Goal: Feedback & Contribution: Submit feedback/report problem

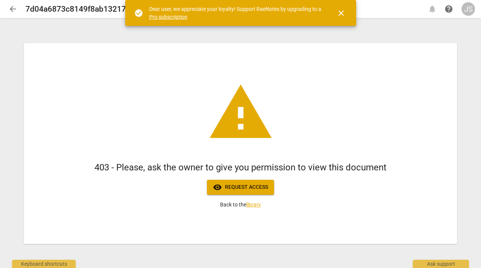
click at [303, 15] on div "Dear user, we appreciate your loyalty! Support RaeNotes by upgrading to a Pro s…" at bounding box center [236, 12] width 174 height 15
click at [252, 203] on link "library" at bounding box center [254, 204] width 15 height 6
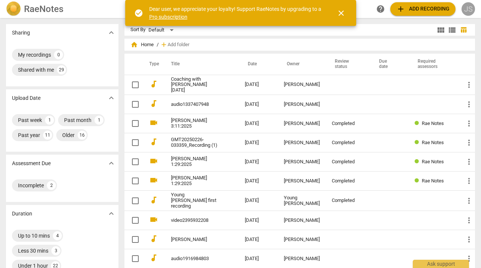
click at [467, 9] on div "JS" at bounding box center [469, 9] width 14 height 14
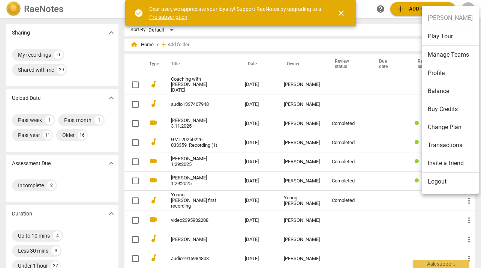
click at [435, 179] on li "Logout" at bounding box center [450, 182] width 57 height 18
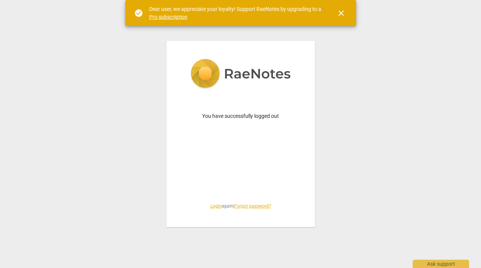
click at [214, 206] on link "Login" at bounding box center [215, 205] width 11 height 5
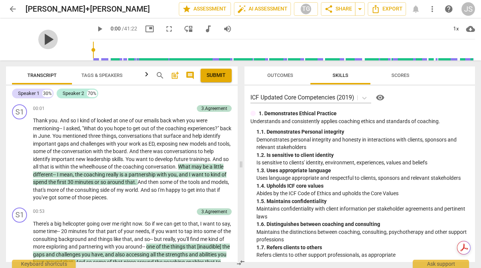
click at [45, 45] on span "play_arrow" at bounding box center [48, 40] width 20 height 20
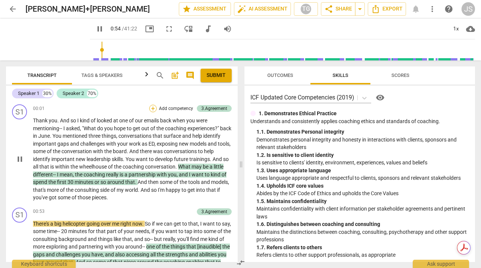
click at [153, 108] on div "+" at bounding box center [153, 109] width 8 height 8
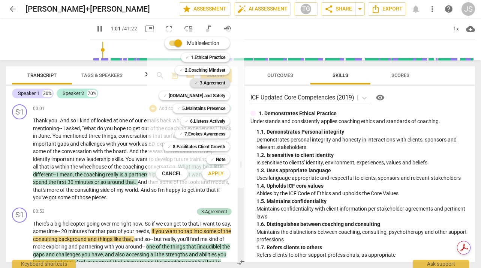
click at [209, 80] on b "3.Agreement" at bounding box center [213, 82] width 26 height 9
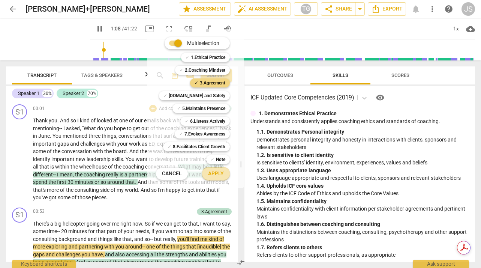
click at [216, 174] on span "Apply" at bounding box center [216, 174] width 16 height 8
type input "69"
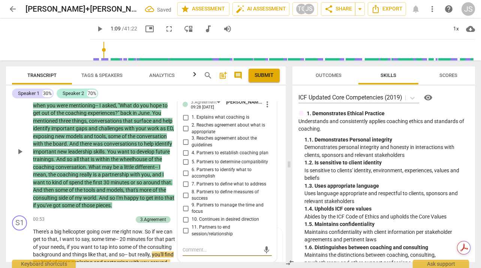
scroll to position [18, 0]
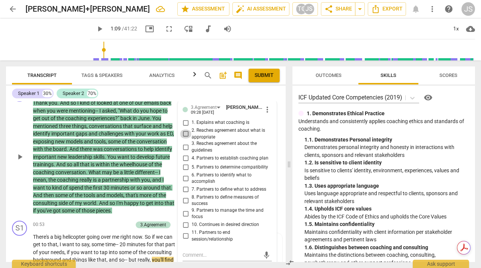
click at [184, 132] on input "2. Reaches agreement about what is appropriate" at bounding box center [186, 133] width 12 height 9
checkbox input "true"
click at [185, 147] on input "3. Reaches agreement about the guidelines" at bounding box center [186, 147] width 12 height 9
checkbox input "true"
click at [183, 125] on input "1. Explains what coaching is" at bounding box center [186, 122] width 12 height 9
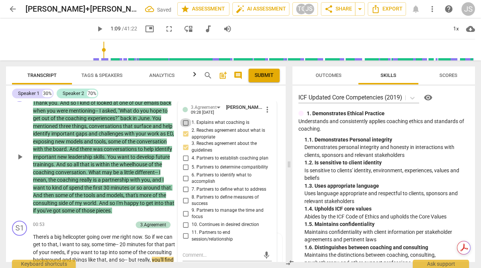
checkbox input "true"
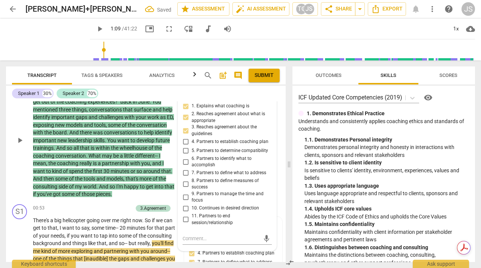
scroll to position [46, 0]
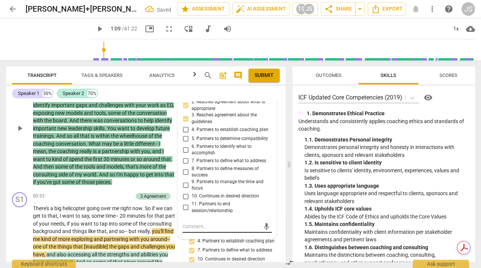
click at [186, 225] on textarea at bounding box center [221, 226] width 77 height 7
type textarea "a"
type textarea "I"
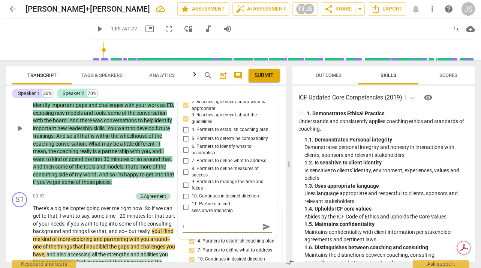
type textarea "I"
type textarea "I o"
type textarea "I of"
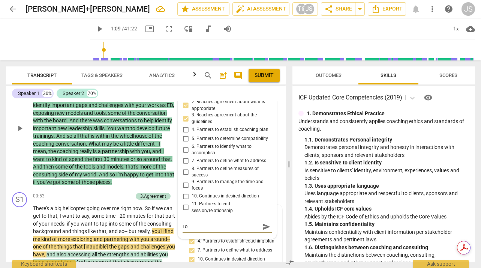
type textarea "I of"
type textarea "I ofp"
type textarea "I of"
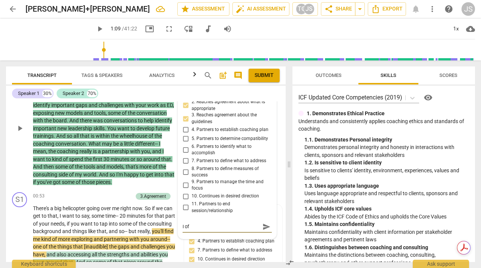
type textarea "I oft"
type textarea "I of"
type textarea "I o"
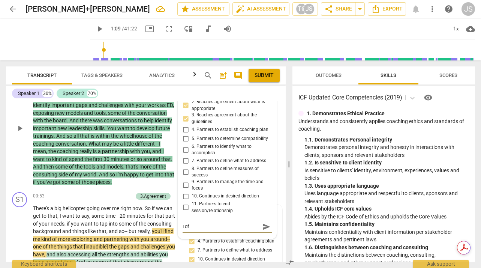
type textarea "I o"
type textarea "I"
type textarea "I f"
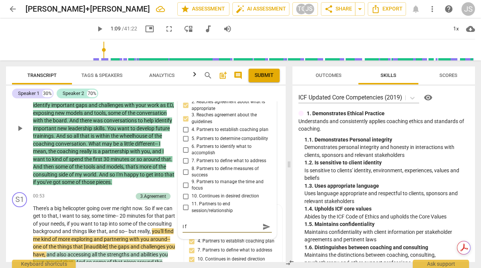
type textarea "I fn"
type textarea "I f"
type textarea "I fi"
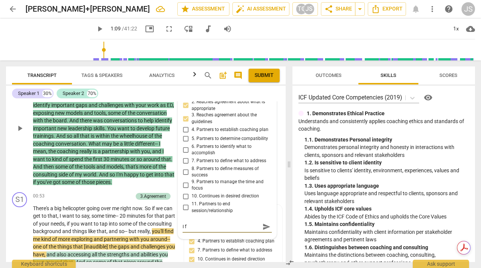
type textarea "I fi"
type textarea "I fin"
type textarea "I find"
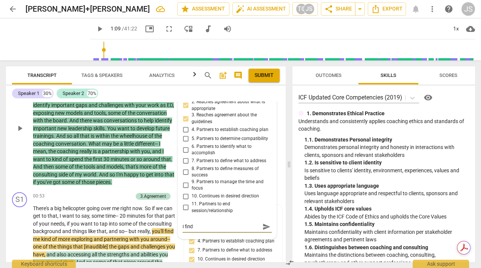
type textarea "I find"
type textarea "I find i"
type textarea "I find it"
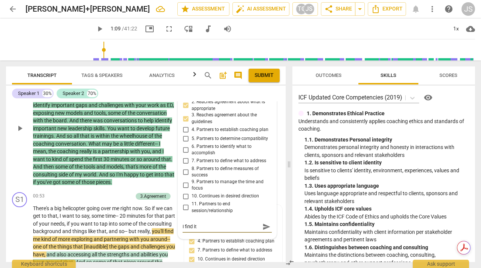
type textarea "I find it"
type textarea "I find it u"
type textarea "I find it us"
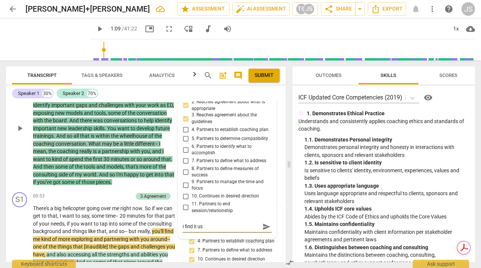
type textarea "I find it use"
type textarea "I find it usef"
type textarea "I find it usefu"
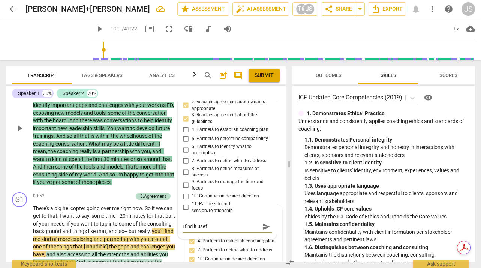
type textarea "I find it usefu"
type textarea "I find it useful"
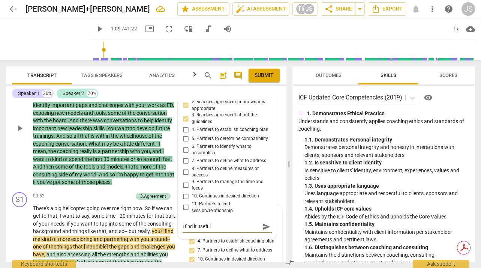
type textarea "I find it useful t"
type textarea "I find it useful to"
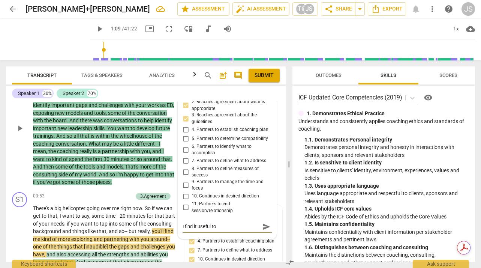
type textarea "I find it useful to"
type textarea "I find it useful to t"
type textarea "I find it useful to to"
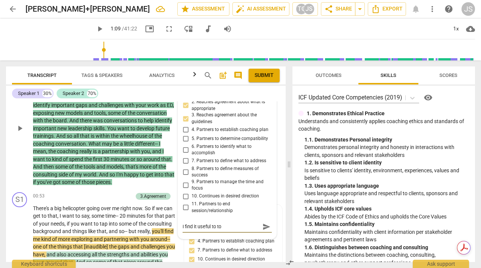
type textarea "I find it useful to to a"
type textarea "I find it useful to to as"
type textarea "I find it useful to to ask"
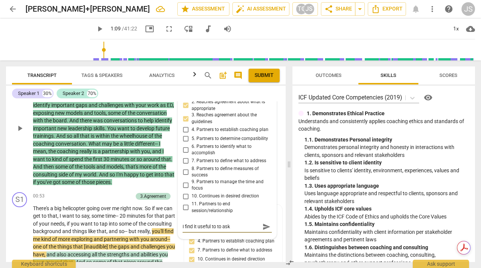
type textarea "I find it useful to to ask"
type textarea "I find it useful to to ask t"
type textarea "I find it useful to to ask th"
type textarea "I find it useful to to ask the"
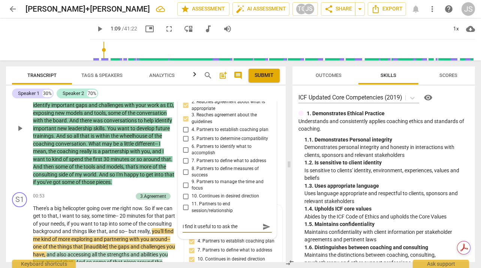
type textarea "I find it useful to to ask the"
type textarea "I find it useful to to ask the c"
type textarea "I find it useful to to ask the cl"
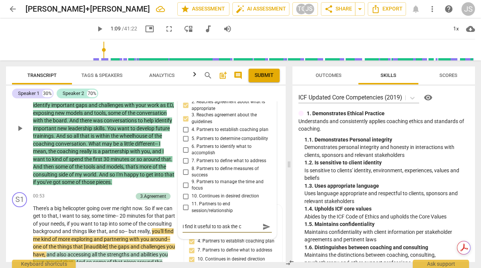
type textarea "I find it useful to to ask the cl"
type textarea "I find it useful to to ask the cli"
type textarea "I find it useful to to ask the clie"
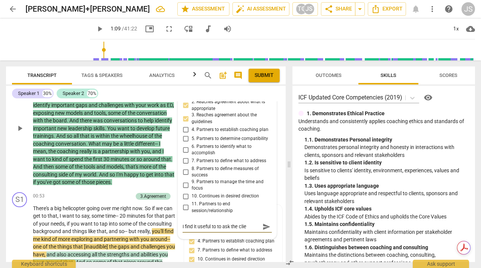
type textarea "I find it useful to to ask the clien"
type textarea "I find it useful to to ask the client"
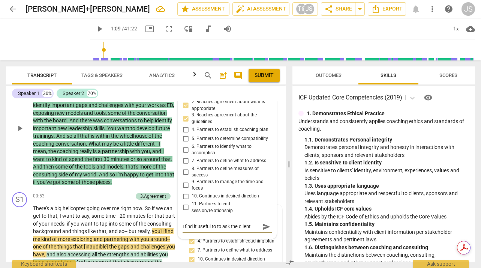
type textarea "I find it useful to to ask the client"
type textarea "I find it useful to to ask the client w"
type textarea "I find it useful to to ask the client wh"
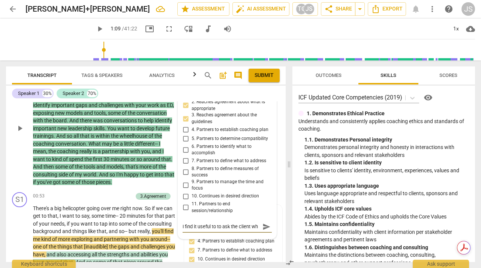
scroll to position [6, 0]
type textarea "I find it useful to to ask the client wha"
type textarea "I find it useful to to ask the client what"
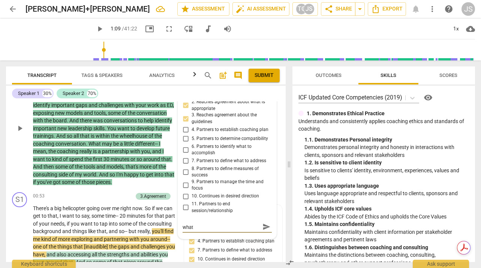
type textarea "I find it useful to to ask the client what"
type textarea "I find it useful to to ask the client what t"
type textarea "I find it useful to to ask the client what th"
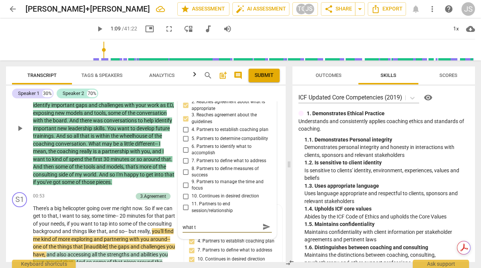
type textarea "I find it useful to to ask the client what th"
type textarea "I find it useful to to ask the client what the"
type textarea "I find it useful to to ask the client what they"
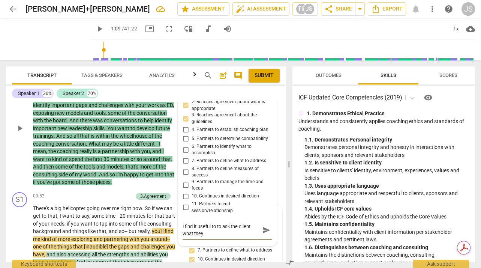
type textarea "I find it useful to to ask the client what they"
type textarea "I find it useful to to ask the client what they b"
type textarea "I find it useful to to ask the client what they be"
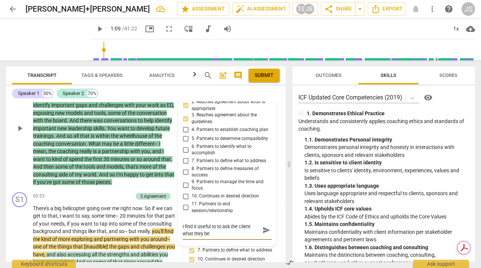
type textarea "I find it useful to to ask the client what they bel"
type textarea "I find it useful to to ask the client what they beli"
type textarea "I find it useful to to ask the client what they belie"
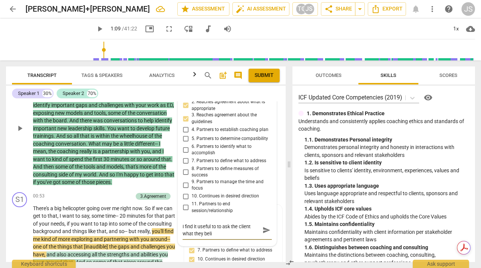
type textarea "I find it useful to to ask the client what they belie"
type textarea "I find it useful to to ask the client what they believ"
type textarea "I find it useful to to ask the client what they believe"
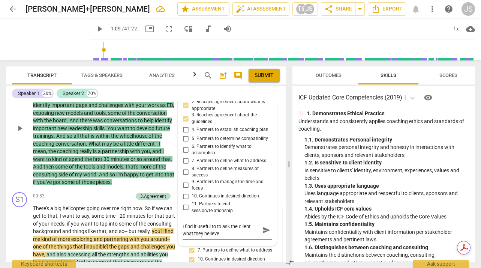
type textarea "I find it useful to to ask the client what they believe"
type textarea "I find it useful to to ask the client what they believe c"
type textarea "I find it useful to to ask the client what they believe co"
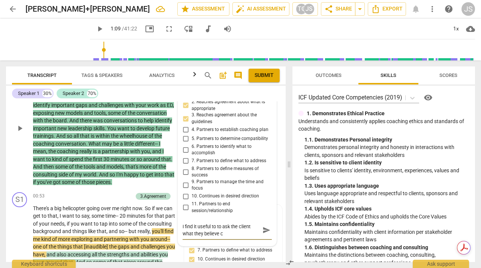
type textarea "I find it useful to to ask the client what they believe co"
type textarea "I find it useful to to ask the client what they believe cos"
type textarea "I find it useful to to ask the client what they believe cosc"
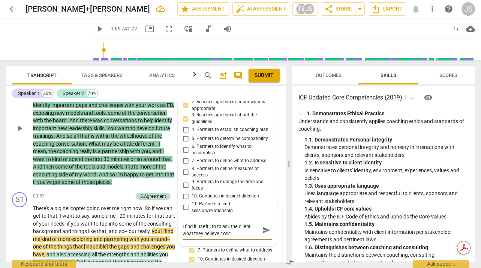
type textarea "I find it useful to to ask the client what they believe cosch"
type textarea "I find it useful to to ask the client what they believe [PERSON_NAME]"
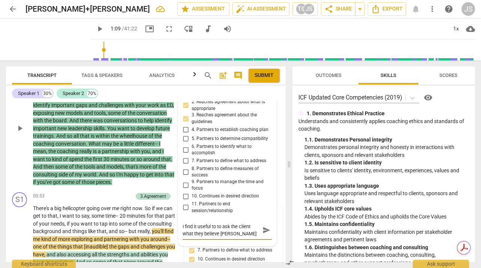
type textarea "I find it useful to to ask the client what they believe cosching"
type textarea "I find it useful to to ask the client what they believe cosching i"
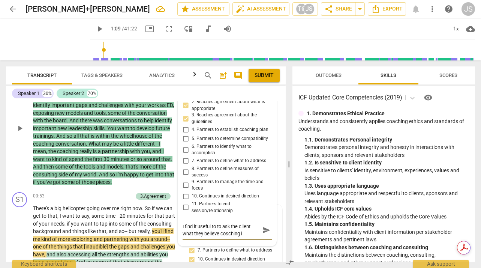
type textarea "I find it useful to to ask the client what they believe cosching is"
type textarea "I find it useful to to ask the client what they believe cosching i"
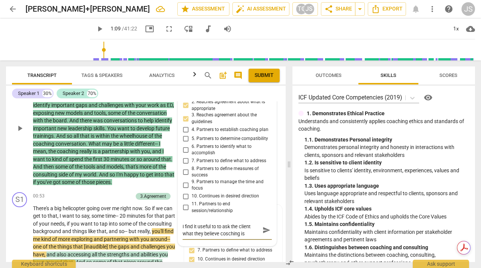
type textarea "I find it useful to to ask the client what they believe cosching i"
type textarea "I find it useful to to ask the client what they believe cosching"
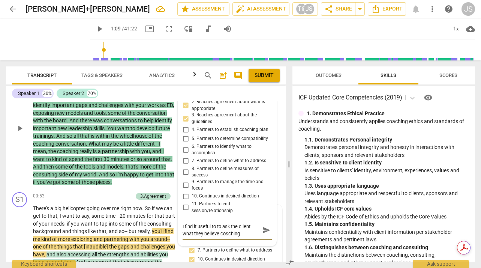
type textarea "I find it useful to to ask the client what they believe [PERSON_NAME]"
type textarea "I find it useful to to ask the client what they believe cosch"
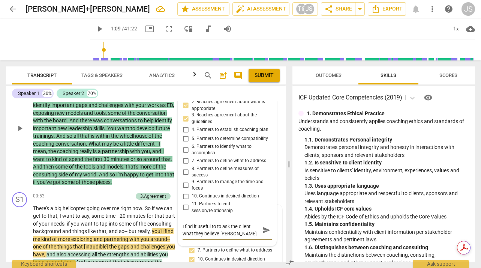
type textarea "I find it useful to to ask the client what they believe cosch"
type textarea "I find it useful to to ask the client what they believe cosc"
type textarea "I find it useful to to ask the client what they believe cos"
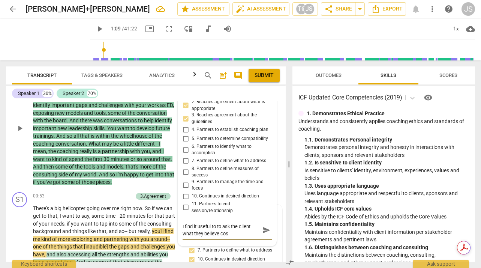
type textarea "I find it useful to to ask the client what they believe co"
type textarea "I find it useful to to ask the client what they believe coa"
type textarea "I find it useful to to ask the client what they believe coac"
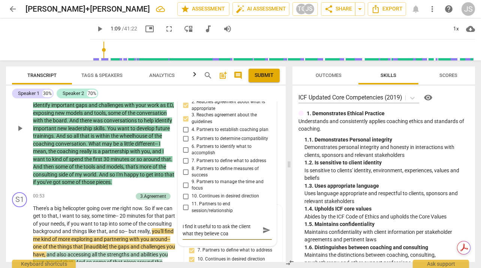
type textarea "I find it useful to to ask the client what they believe coac"
type textarea "I find it useful to to ask the client what they believe coach"
type textarea "I find it useful to to ask the client what they believe coachi"
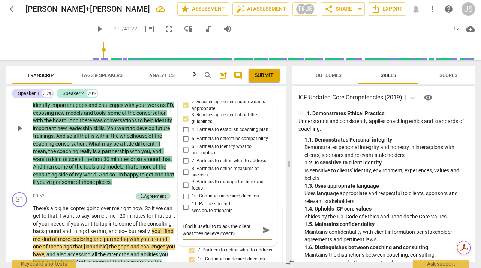
type textarea "I find it useful to to ask the client what they believe coachin"
type textarea "I find it useful to to ask the client what they believe coaching"
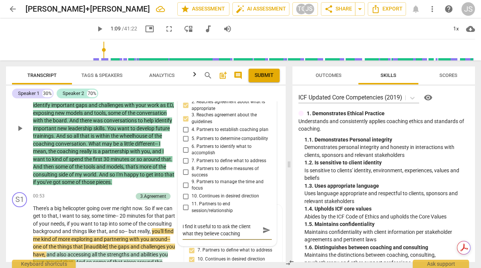
type textarea "I find it useful to to ask the client what they believe coaching"
type textarea "I find it useful to to ask the client what they believe coaching i"
type textarea "I find it useful to to ask the client what they believe coaching is"
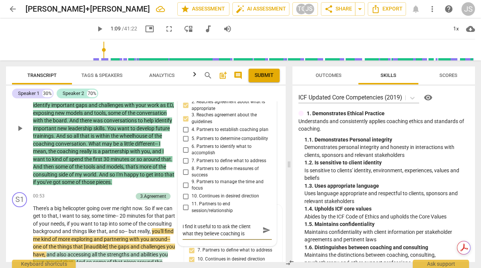
type textarea "I find it useful to to ask the client what they believe coaching is"
type textarea "I find it useful to to ask the client what they believe coaching is a"
type textarea "I find it useful to to ask the client what they believe coaching is as"
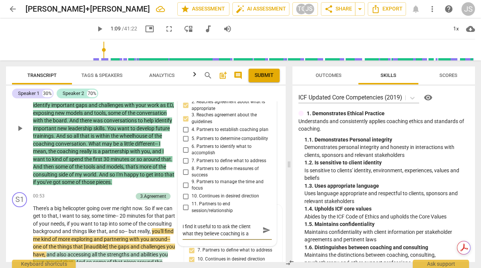
type textarea "I find it useful to to ask the client what they believe coaching is as"
type textarea "I find it useful to to ask the client what they believe coaching is as d"
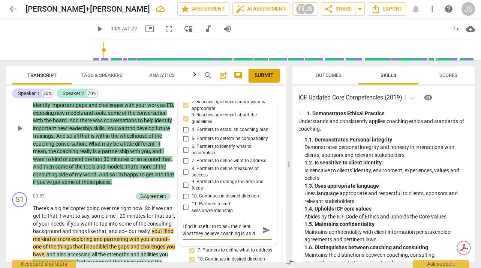
type textarea "I find it useful to to ask the client what they believe coaching is as di"
click at [263, 237] on span "send" at bounding box center [267, 237] width 8 height 8
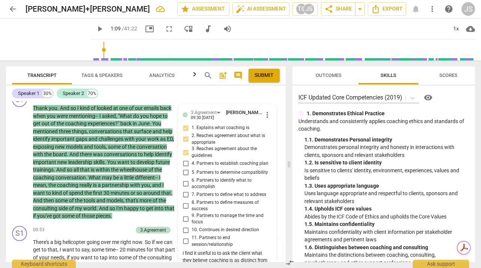
scroll to position [0, 0]
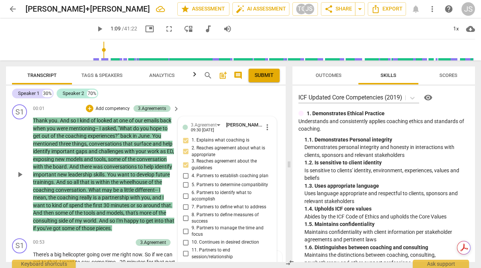
click at [21, 175] on span "play_arrow" at bounding box center [19, 174] width 9 height 9
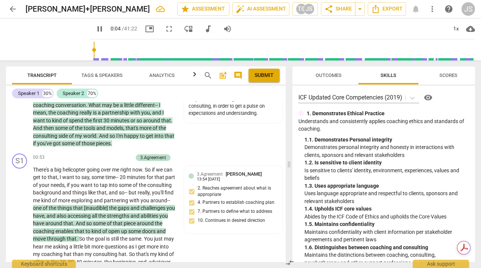
scroll to position [85, 0]
click at [20, 233] on span "pause" at bounding box center [19, 230] width 9 height 9
click at [20, 233] on span "play_arrow" at bounding box center [19, 230] width 9 height 9
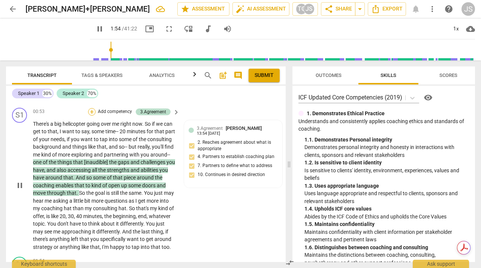
scroll to position [307, 0]
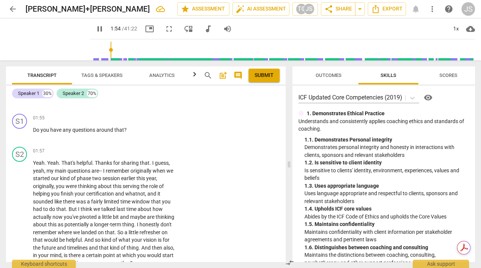
click at [91, 108] on div "01:54 + Add competency keyboard_arrow_right Okay . Okay . [crosstalk]- -" at bounding box center [106, 94] width 147 height 27
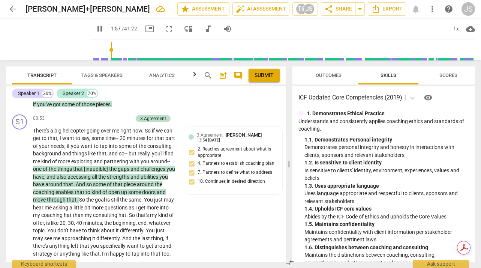
scroll to position [123, 0]
click at [90, 118] on div "+" at bounding box center [92, 120] width 8 height 8
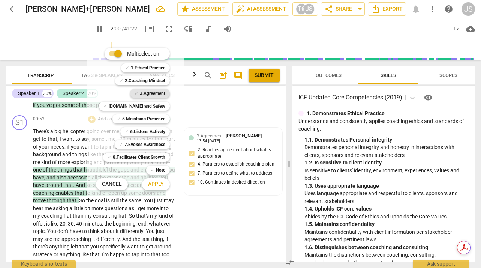
click at [150, 94] on b "3.Agreement" at bounding box center [153, 93] width 26 height 9
click at [156, 183] on span "Apply" at bounding box center [156, 184] width 16 height 8
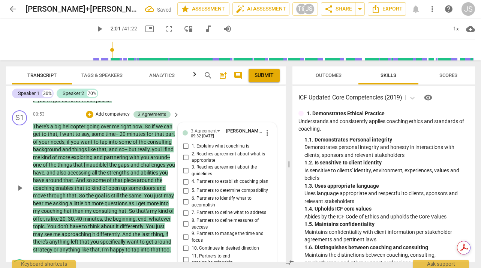
scroll to position [130, 0]
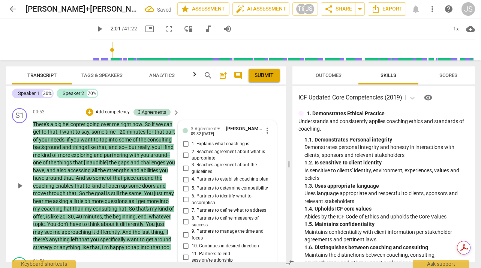
click at [184, 143] on input "1. Explains what coaching is" at bounding box center [186, 144] width 12 height 9
click at [182, 151] on input "2. Reaches agreement about what is appropriate" at bounding box center [186, 154] width 12 height 9
click at [186, 168] on input "3. Reaches agreement about the guidelines" at bounding box center [186, 168] width 12 height 9
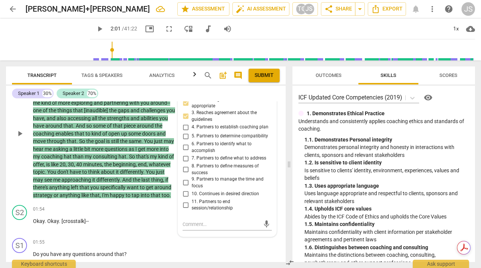
scroll to position [185, 0]
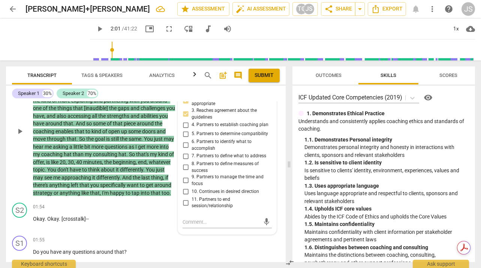
click at [184, 180] on input "9. Partners to manage the time and focus" at bounding box center [186, 180] width 12 height 9
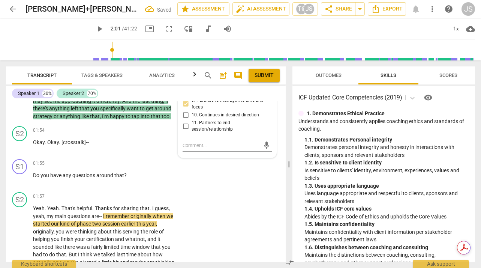
scroll to position [265, 0]
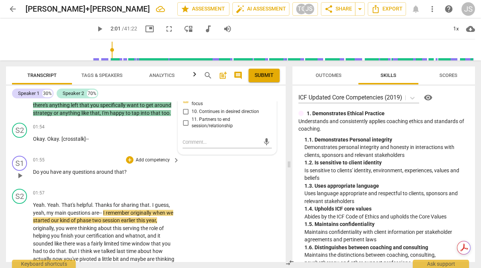
click at [22, 180] on span "play_arrow" at bounding box center [19, 175] width 9 height 9
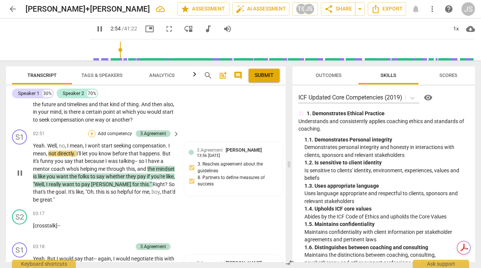
scroll to position [439, 0]
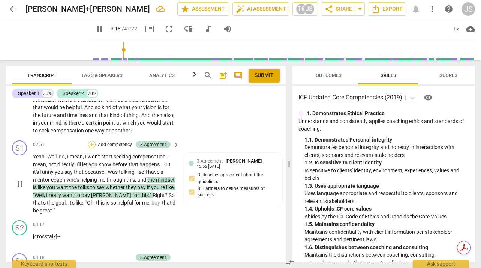
click at [91, 148] on div "+" at bounding box center [92, 145] width 8 height 8
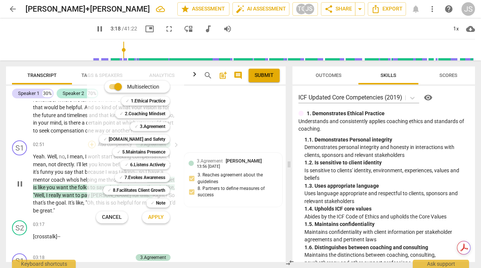
scroll to position [612, 0]
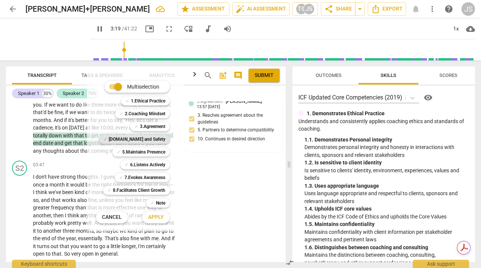
click at [159, 141] on b "[DOMAIN_NAME] and Safety" at bounding box center [137, 139] width 57 height 9
click at [160, 217] on span "Apply" at bounding box center [156, 217] width 16 height 8
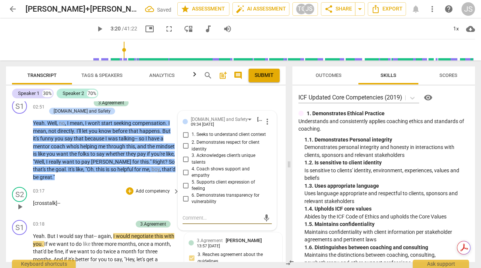
scroll to position [481, 0]
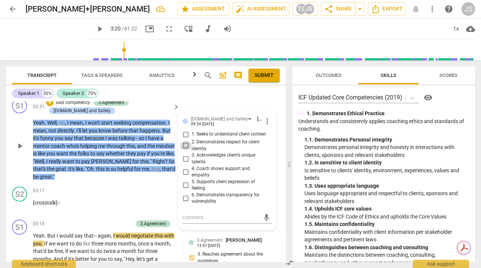
click at [183, 150] on input "2. Demonstrates respect for client identity" at bounding box center [186, 145] width 12 height 9
click at [185, 202] on input "6. Demonstrates transparency for vulnerability" at bounding box center [186, 198] width 12 height 9
click at [186, 176] on input "4. Coach shows support and empathy" at bounding box center [186, 171] width 12 height 9
click at [48, 106] on div "+" at bounding box center [50, 103] width 8 height 8
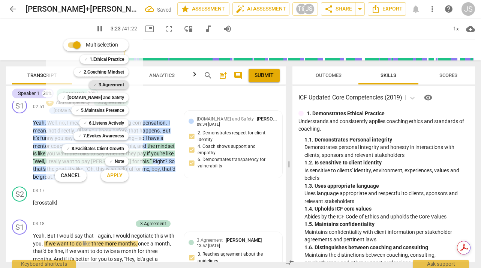
click at [112, 85] on b "3.Agreement" at bounding box center [112, 84] width 26 height 9
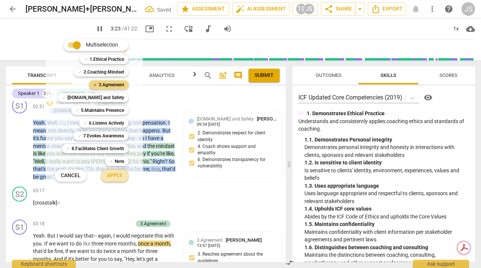
click at [114, 178] on span "Apply" at bounding box center [115, 176] width 16 height 8
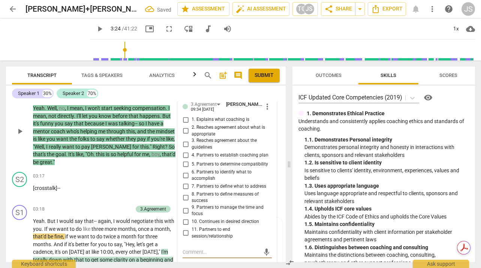
scroll to position [495, 0]
click at [185, 136] on input "2. Reaches agreement about what is appropriate" at bounding box center [186, 131] width 12 height 9
click at [186, 149] on input "3. Reaches agreement about the guidelines" at bounding box center [186, 144] width 12 height 9
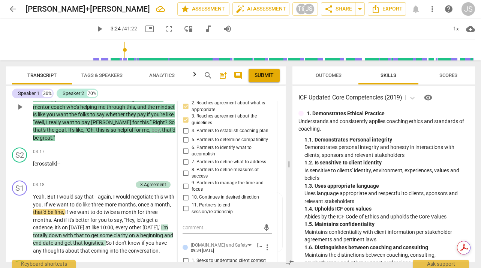
scroll to position [532, 0]
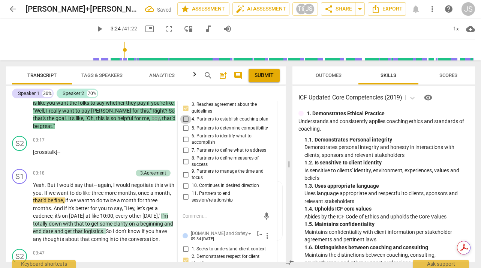
click at [185, 124] on input "4. Partners to establish coaching plan" at bounding box center [186, 119] width 12 height 9
click at [185, 179] on input "9. Partners to manage the time and focus" at bounding box center [186, 174] width 12 height 9
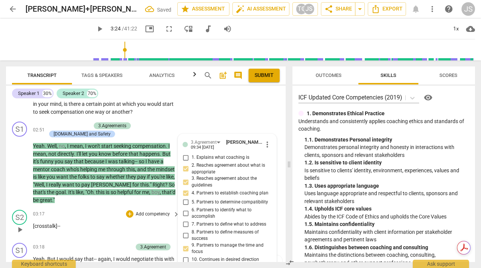
scroll to position [458, 0]
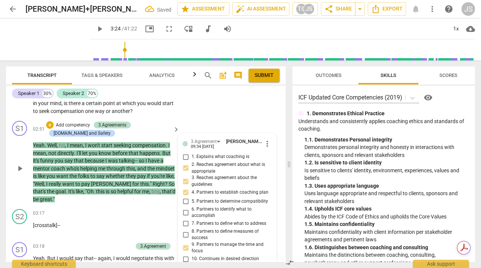
click at [20, 173] on span "play_arrow" at bounding box center [19, 168] width 9 height 9
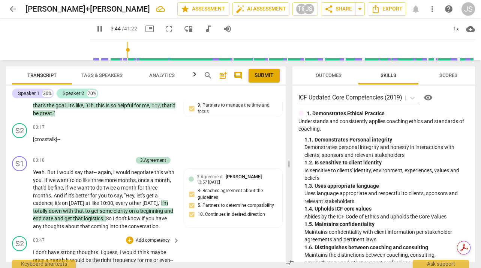
scroll to position [545, 0]
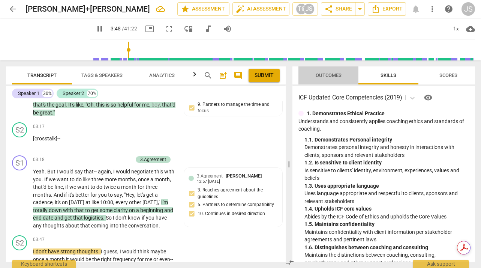
click at [328, 76] on span "Outcomes" at bounding box center [329, 75] width 26 height 6
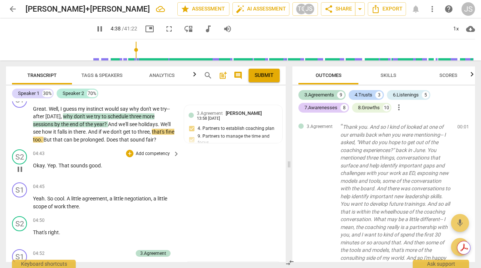
scroll to position [754, 0]
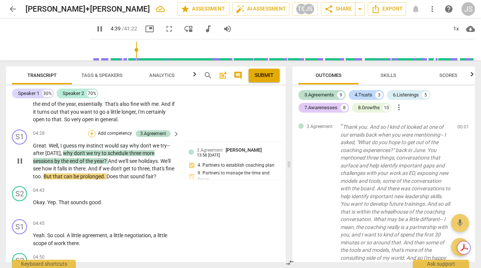
click at [92, 137] on div "+" at bounding box center [92, 134] width 8 height 8
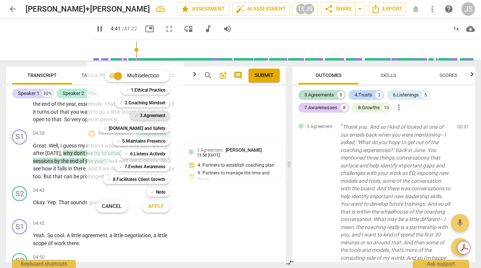
click at [154, 116] on b "3.Agreement" at bounding box center [153, 115] width 26 height 9
click at [161, 206] on span "Apply" at bounding box center [156, 207] width 16 height 8
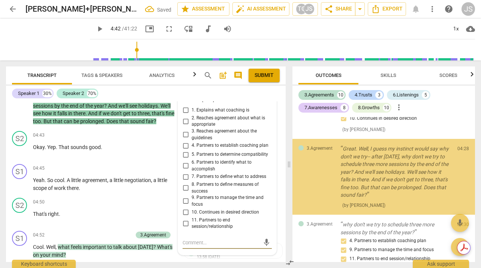
scroll to position [1033, 0]
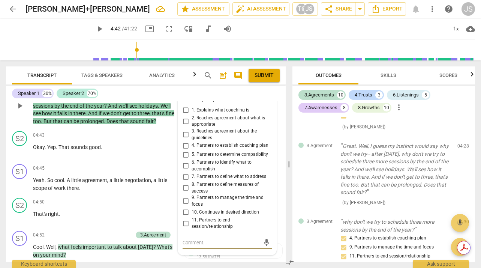
click at [183, 150] on input "4. Partners to establish coaching plan" at bounding box center [186, 145] width 12 height 9
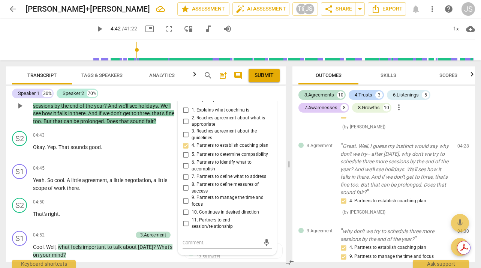
click at [185, 206] on input "9. Partners to manage the time and focus" at bounding box center [186, 201] width 12 height 9
click at [12, 158] on div "S2 play_arrow pause" at bounding box center [22, 144] width 21 height 27
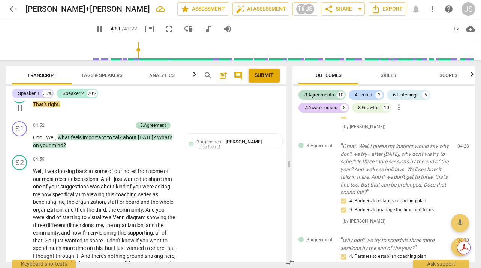
scroll to position [939, 0]
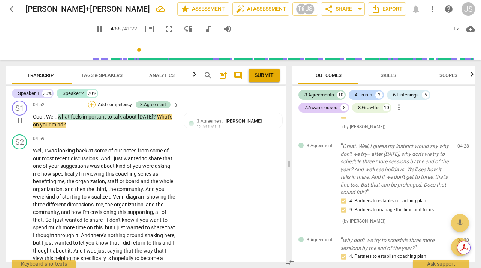
click at [90, 108] on div "+" at bounding box center [92, 105] width 8 height 8
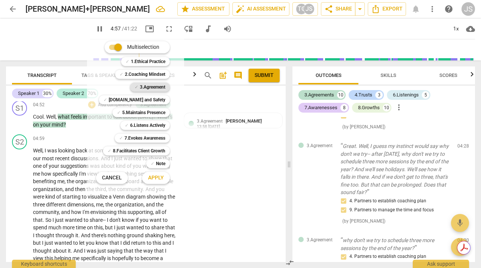
click at [153, 87] on b "3.Agreement" at bounding box center [153, 87] width 26 height 9
click at [156, 178] on span "Apply" at bounding box center [156, 178] width 16 height 8
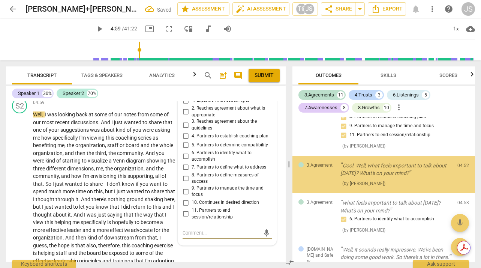
scroll to position [975, 0]
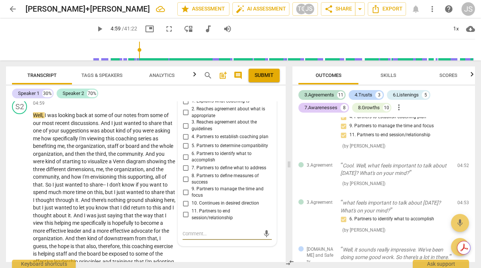
click at [184, 173] on input "7. Partners to define what to address" at bounding box center [186, 168] width 12 height 9
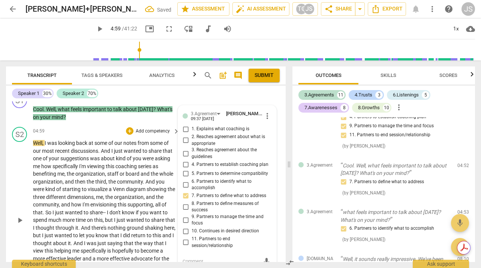
scroll to position [947, 0]
click at [23, 225] on span "play_arrow" at bounding box center [19, 220] width 9 height 9
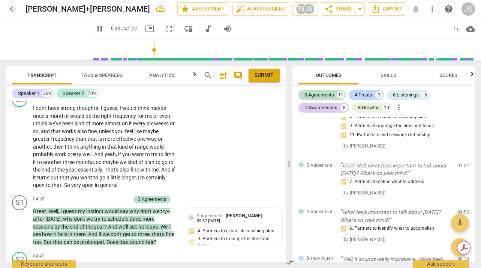
scroll to position [686, 0]
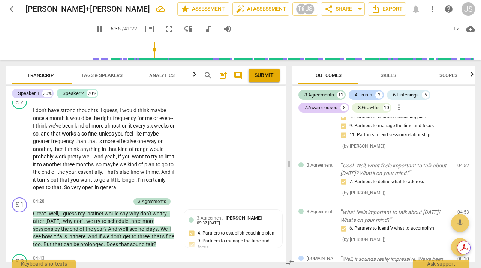
click at [140, 54] on input "range" at bounding box center [284, 50] width 382 height 24
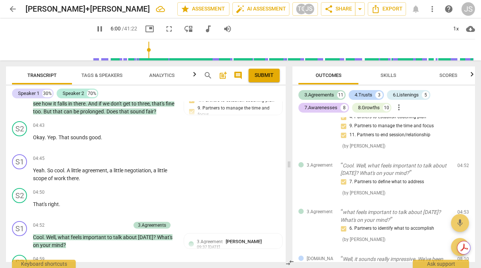
scroll to position [819, 0]
click at [136, 53] on input "range" at bounding box center [284, 50] width 382 height 24
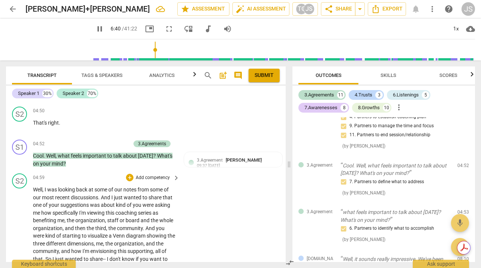
scroll to position [893, 0]
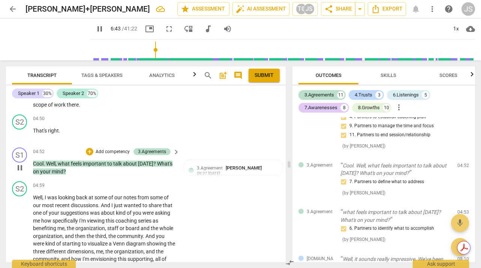
click at [18, 172] on span "pause" at bounding box center [19, 167] width 9 height 9
click at [18, 172] on span "play_arrow" at bounding box center [19, 167] width 9 height 9
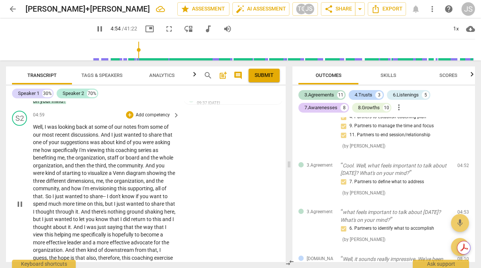
scroll to position [983, 0]
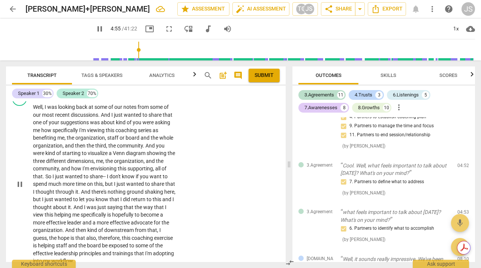
click at [19, 189] on span "pause" at bounding box center [19, 184] width 9 height 9
click at [19, 189] on span "play_arrow" at bounding box center [19, 184] width 9 height 9
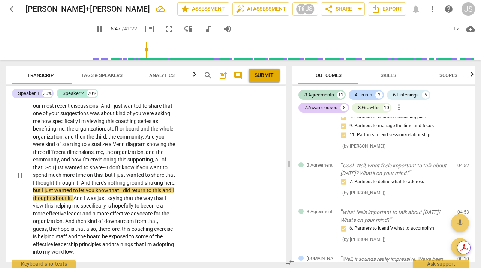
scroll to position [979, 0]
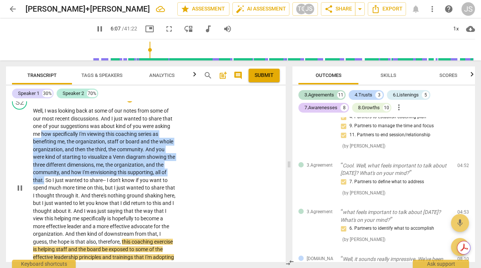
drag, startPoint x: 42, startPoint y: 141, endPoint x: 44, endPoint y: 188, distance: 46.2
click at [44, 188] on p "Well , I was looking back at some of our notes from some of our most recent dis…" at bounding box center [104, 188] width 143 height 162
click at [62, 178] on icon "button" at bounding box center [62, 176] width 5 height 5
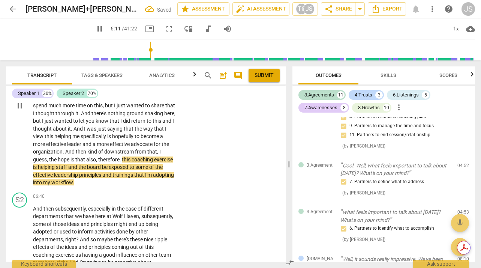
scroll to position [1065, 0]
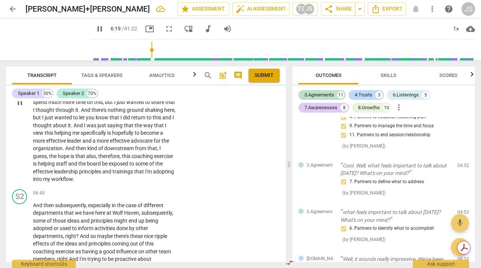
click at [141, 136] on span "become" at bounding box center [151, 133] width 20 height 6
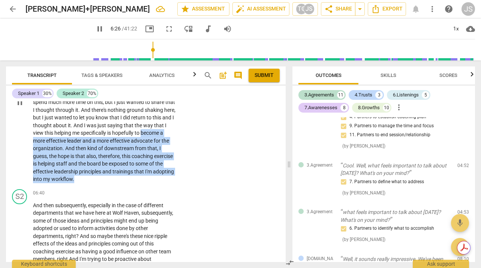
drag, startPoint x: 33, startPoint y: 149, endPoint x: 173, endPoint y: 184, distance: 144.1
click at [173, 183] on p "Well , I was looking back at some of our notes from some of our most recent dis…" at bounding box center [104, 102] width 143 height 162
click at [131, 177] on icon "button" at bounding box center [131, 175] width 5 height 5
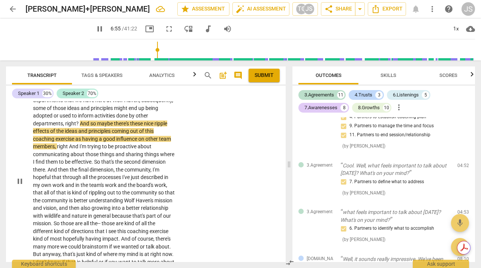
scroll to position [1179, 0]
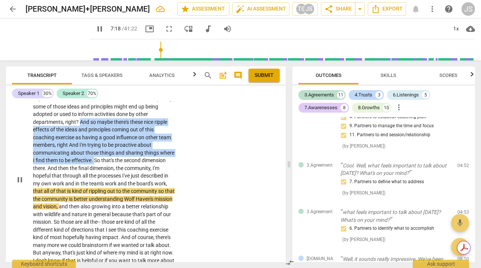
drag, startPoint x: 81, startPoint y: 130, endPoint x: 95, endPoint y: 170, distance: 43.0
click at [95, 170] on p "And then subsequently , especially in the case of different departments that we…" at bounding box center [104, 179] width 143 height 185
click at [111, 156] on icon "button" at bounding box center [112, 157] width 5 height 5
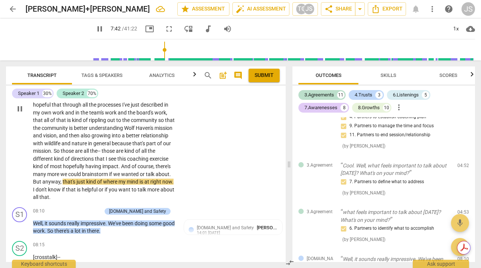
scroll to position [1243, 0]
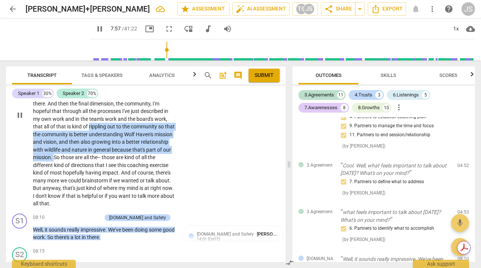
drag, startPoint x: 90, startPoint y: 135, endPoint x: 95, endPoint y: 164, distance: 29.7
click at [95, 164] on p "And then subsequently , especially in the case of different departments that we…" at bounding box center [104, 115] width 143 height 185
click at [111, 154] on icon "button" at bounding box center [110, 154] width 5 height 5
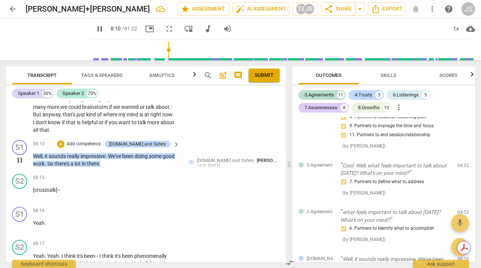
scroll to position [1318, 0]
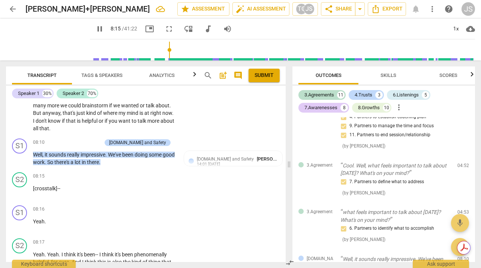
click at [172, 116] on span "." at bounding box center [173, 113] width 2 height 6
drag, startPoint x: 117, startPoint y: 137, endPoint x: 89, endPoint y: 128, distance: 29.3
click at [89, 128] on p "And then subsequently , especially in the case of different departments that we…" at bounding box center [104, 40] width 143 height 185
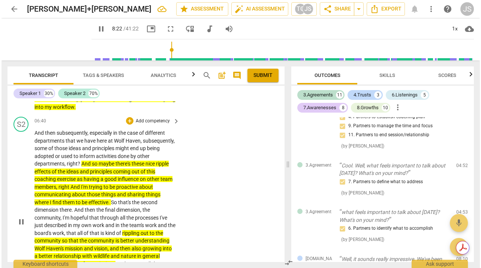
scroll to position [1144, 0]
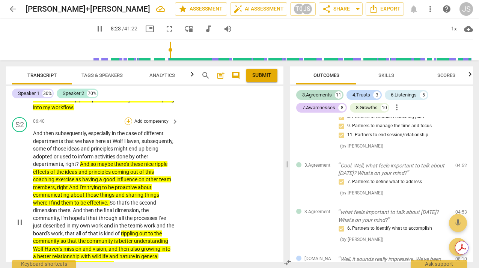
click at [128, 125] on div "+" at bounding box center [129, 121] width 8 height 8
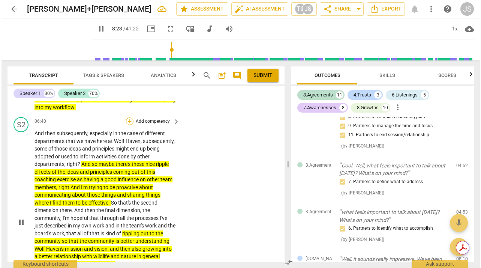
scroll to position [1121, 0]
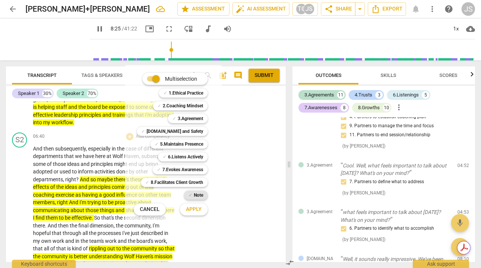
click at [199, 194] on b "Note" at bounding box center [198, 195] width 9 height 9
click at [197, 209] on span "Apply" at bounding box center [194, 210] width 16 height 8
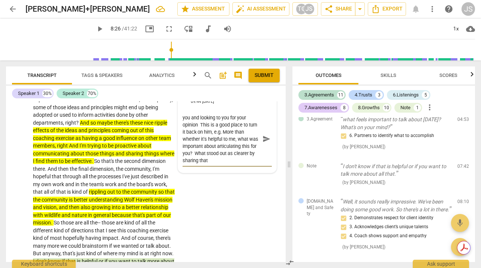
scroll to position [14, 0]
click at [266, 143] on span "send" at bounding box center [267, 139] width 8 height 8
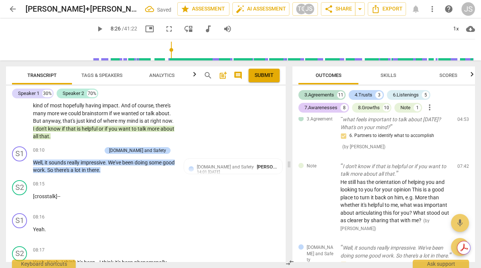
scroll to position [1312, 0]
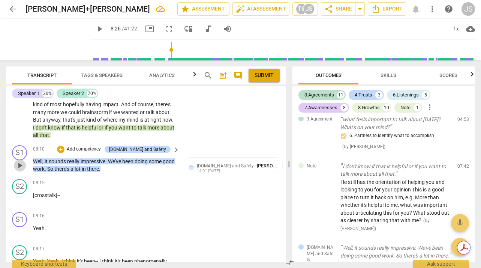
click at [23, 170] on span "play_arrow" at bounding box center [19, 165] width 9 height 9
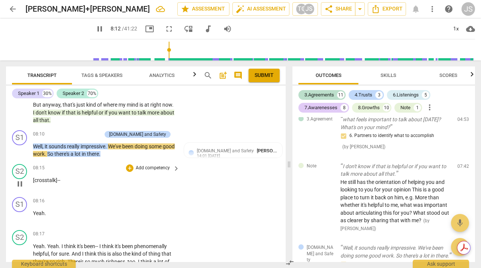
scroll to position [1330, 0]
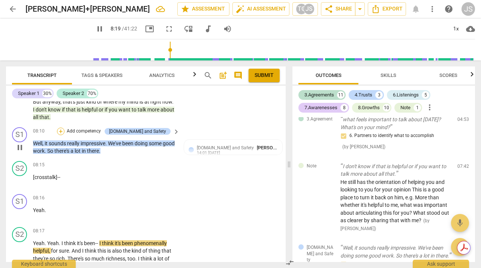
click at [65, 135] on div "+" at bounding box center [61, 132] width 8 height 8
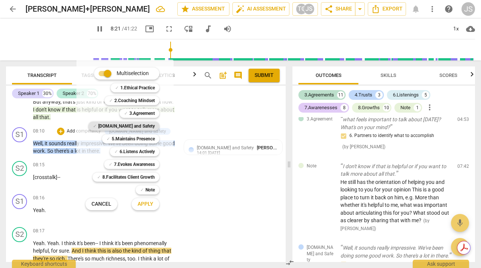
click at [138, 124] on b "[DOMAIN_NAME] and Safety" at bounding box center [126, 126] width 57 height 9
click at [149, 204] on span "Apply" at bounding box center [146, 204] width 16 height 8
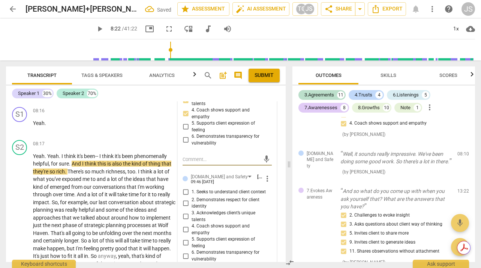
scroll to position [1417, 0]
click at [185, 204] on input "2. Demonstrates respect for client identity" at bounding box center [186, 202] width 12 height 9
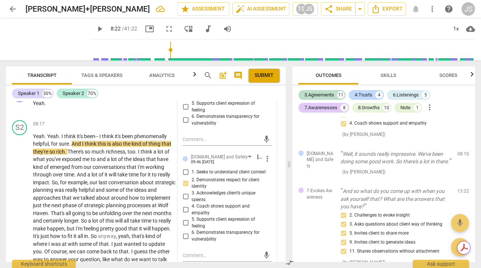
scroll to position [1439, 0]
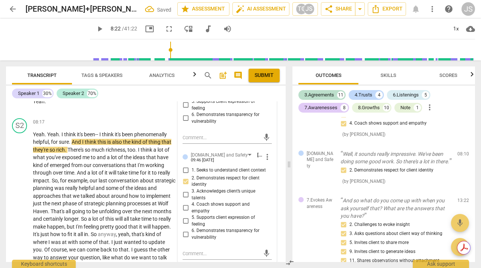
click at [185, 210] on input "4. Coach shows support and empathy" at bounding box center [186, 207] width 12 height 9
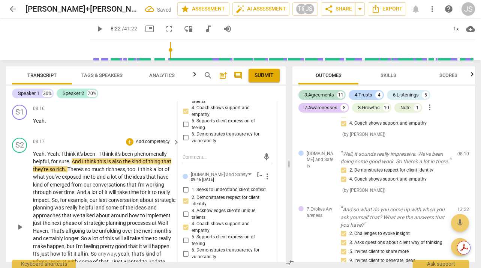
scroll to position [1446, 0]
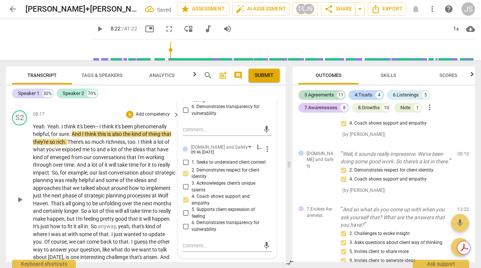
click at [20, 204] on span "play_arrow" at bounding box center [19, 199] width 9 height 9
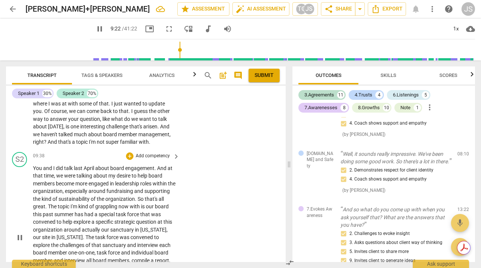
scroll to position [1577, 0]
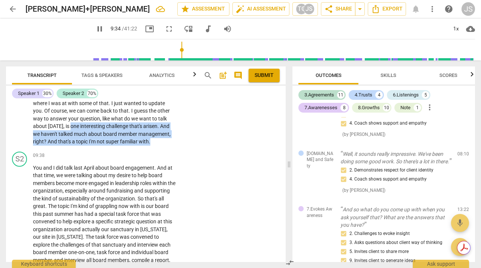
drag, startPoint x: 124, startPoint y: 134, endPoint x: 103, endPoint y: 160, distance: 33.9
click at [103, 146] on p "Yeah . Yeah . I think it's been- - I think it's been phenomenally helpful , for…" at bounding box center [104, 69] width 143 height 154
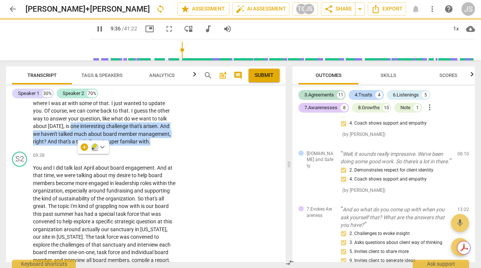
click at [93, 145] on icon "button" at bounding box center [95, 147] width 8 height 9
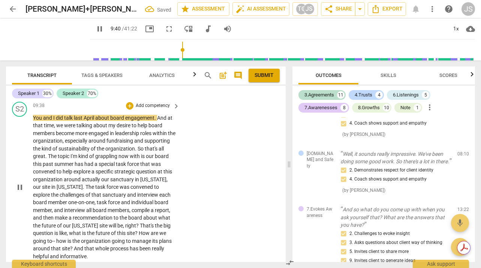
scroll to position [1646, 0]
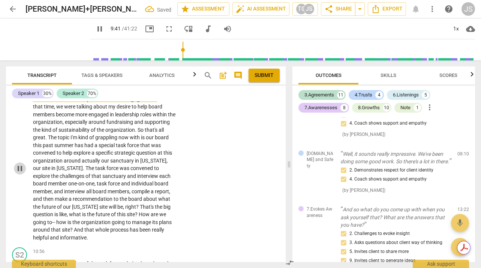
click at [18, 173] on span "pause" at bounding box center [19, 168] width 9 height 9
